Goal: Information Seeking & Learning: Learn about a topic

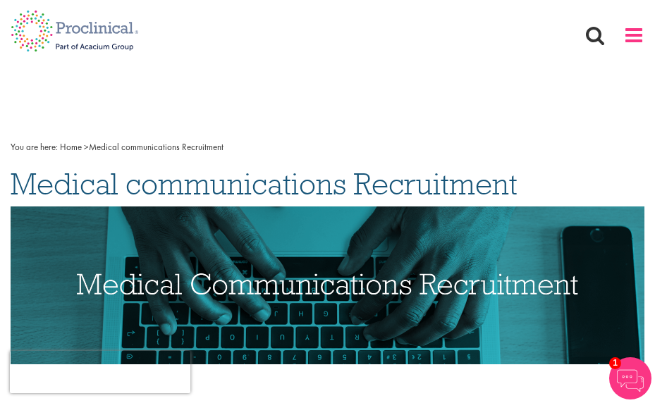
click at [627, 40] on span at bounding box center [634, 35] width 21 height 21
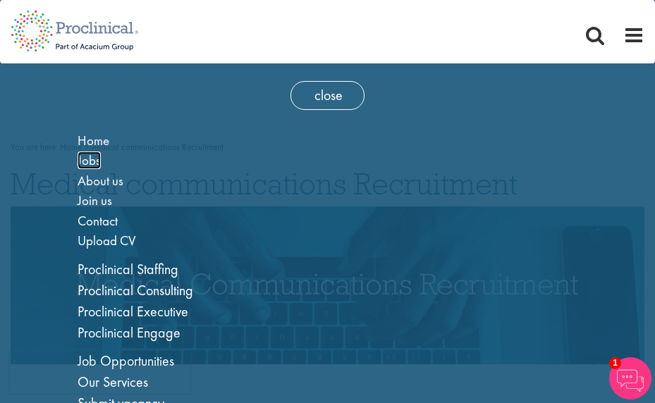
click at [88, 166] on span "Jobs" at bounding box center [89, 161] width 23 height 18
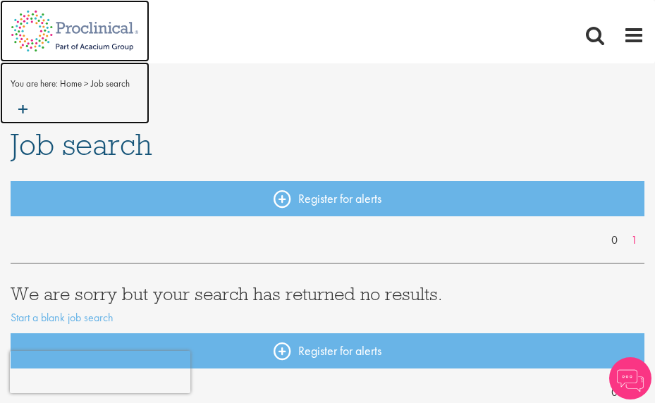
click at [73, 90] on img at bounding box center [75, 93] width 150 height 62
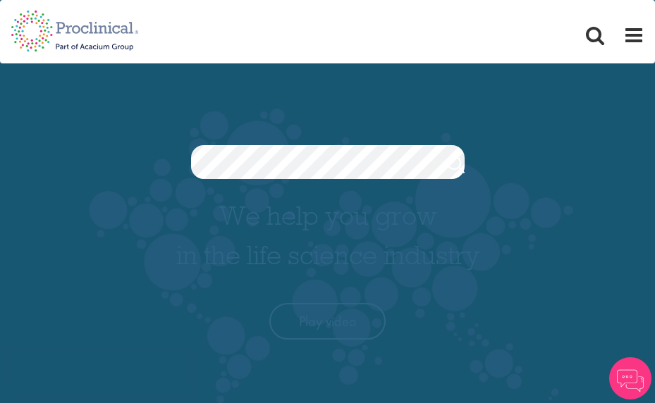
click at [449, 123] on div "Jobs Search" at bounding box center [327, 125] width 655 height 108
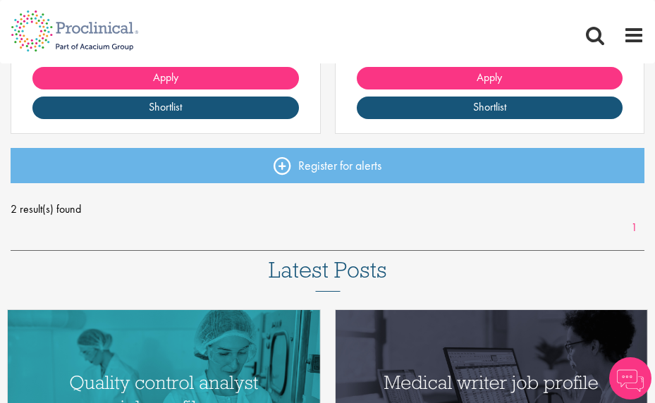
scroll to position [494, 0]
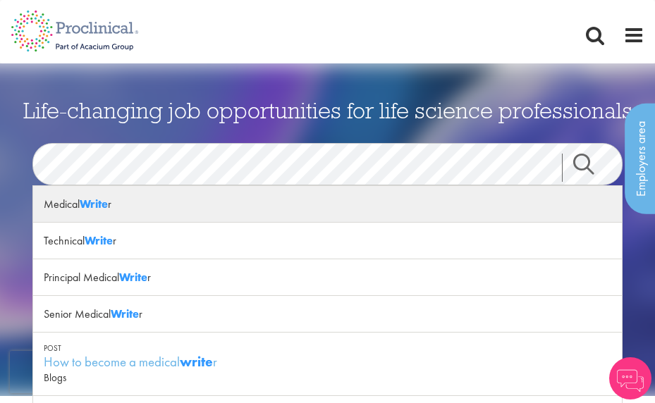
click at [88, 203] on strong "Write" at bounding box center [94, 204] width 28 height 15
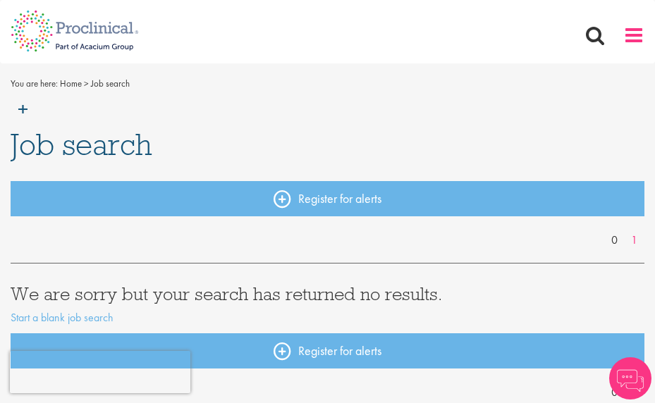
click at [631, 44] on span at bounding box center [634, 35] width 21 height 21
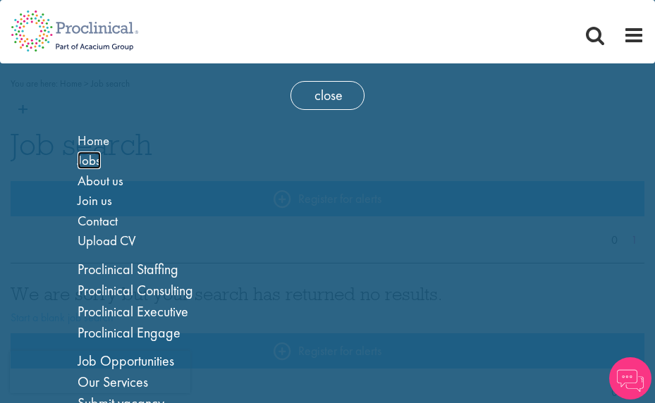
click at [95, 159] on span "Jobs" at bounding box center [89, 161] width 23 height 18
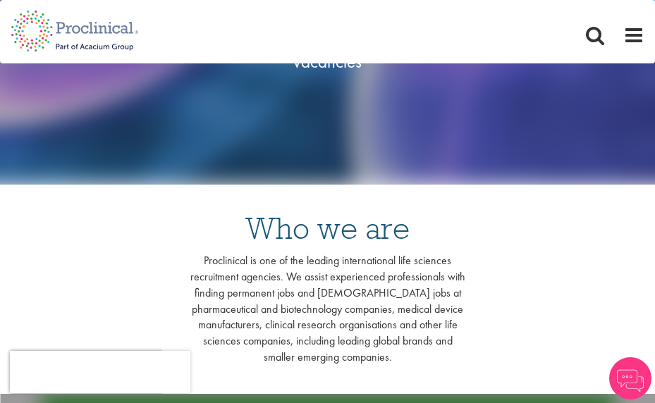
scroll to position [141, 0]
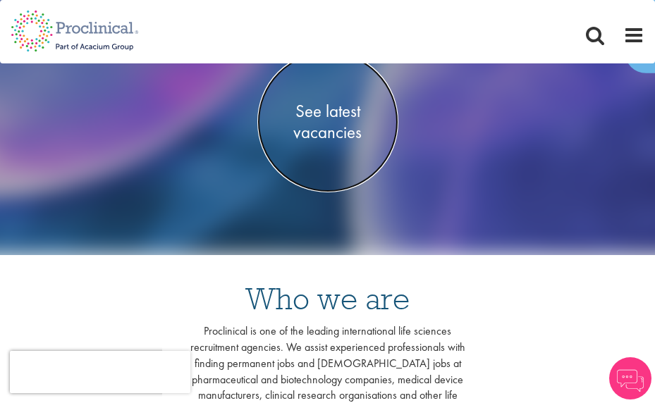
click at [344, 131] on span "See latest vacancies" at bounding box center [327, 122] width 141 height 42
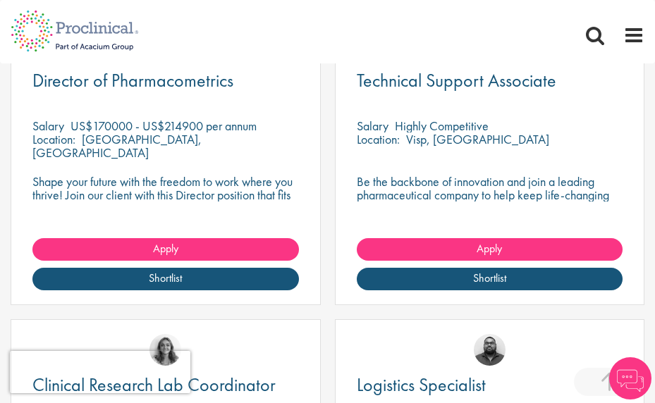
scroll to position [423, 0]
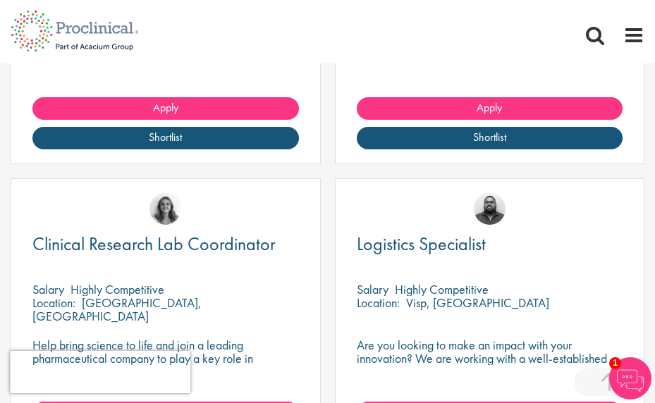
click at [341, 131] on div "Apply Shortlist" at bounding box center [490, 130] width 309 height 66
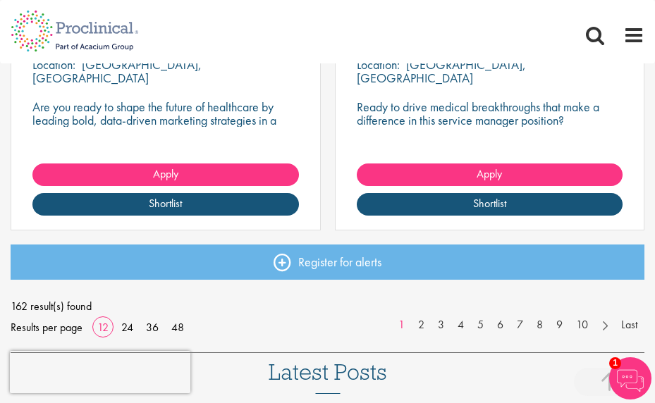
scroll to position [1863, 0]
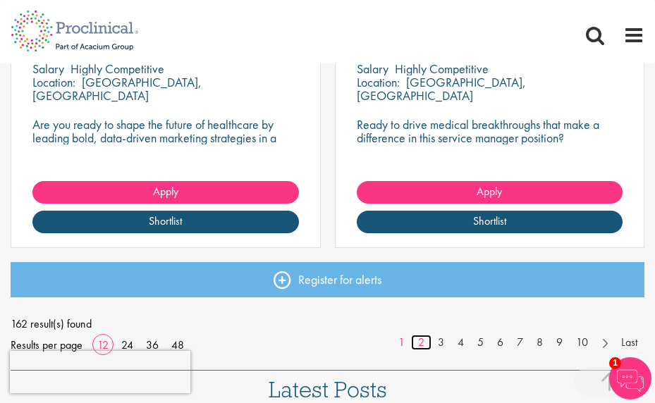
click at [423, 343] on link "2" at bounding box center [421, 343] width 20 height 16
